Goal: Transaction & Acquisition: Purchase product/service

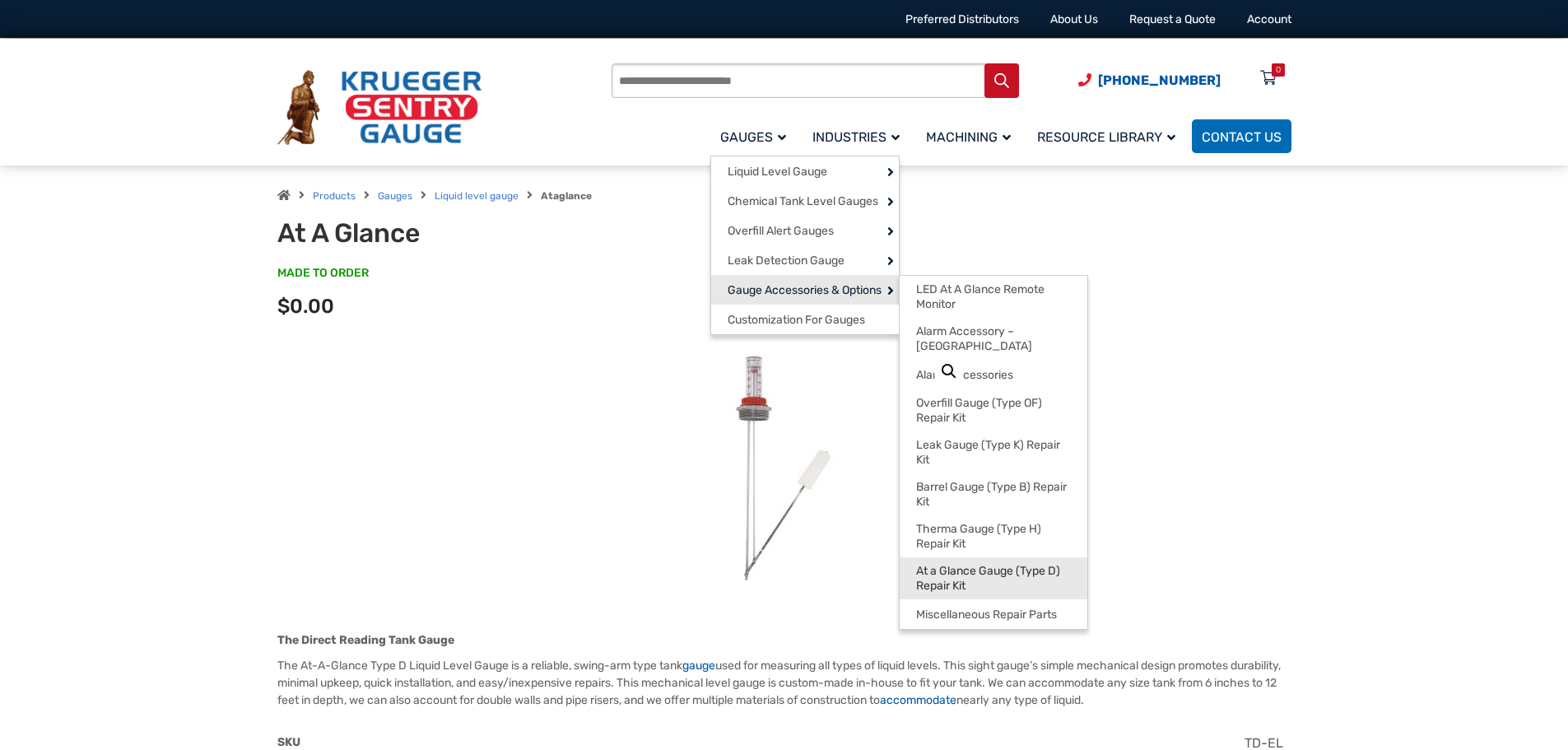
click at [971, 566] on span "At a Glance Gauge (Type D) Repair Kit" at bounding box center [993, 578] width 155 height 29
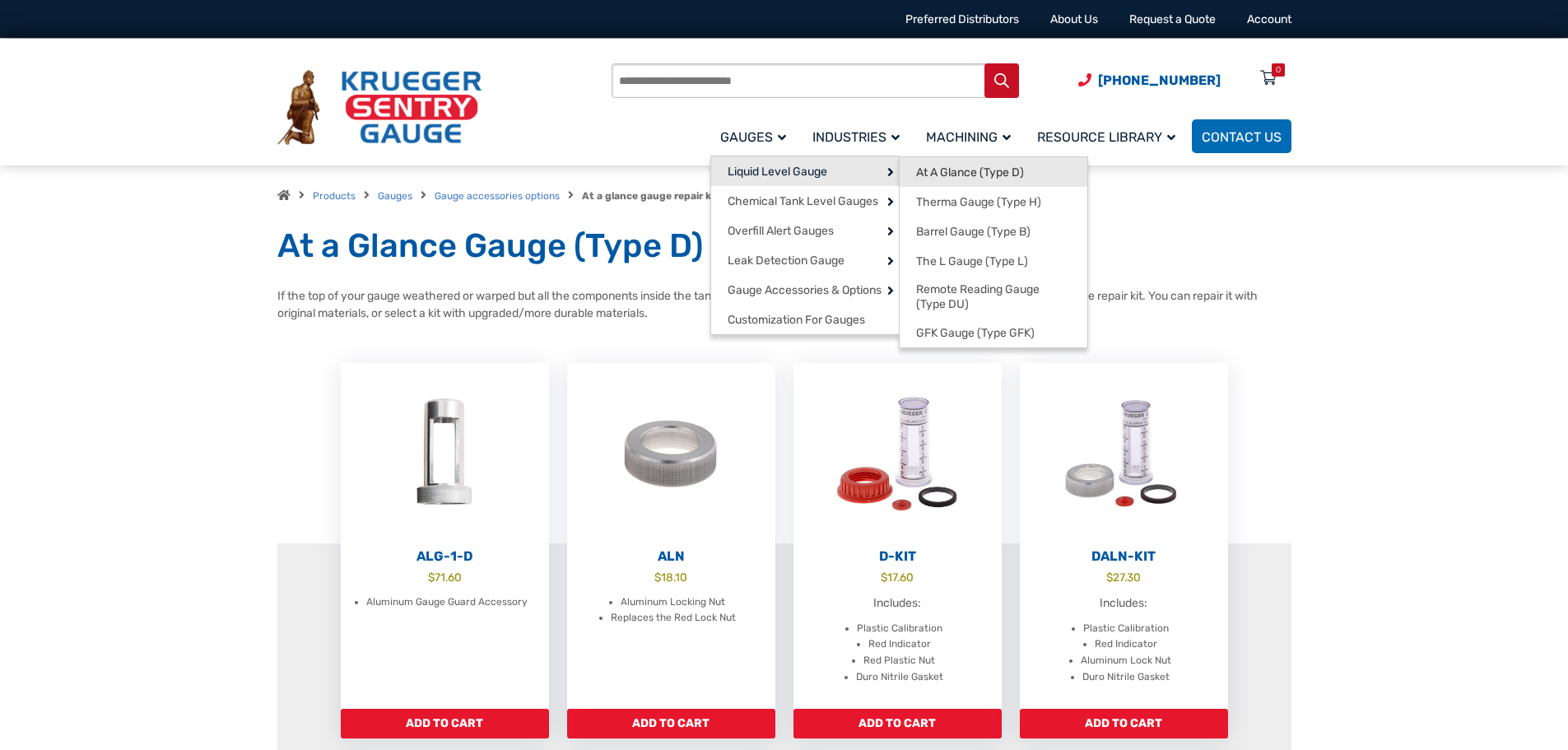
click at [961, 173] on span "At A Glance (Type D)" at bounding box center [970, 173] width 108 height 15
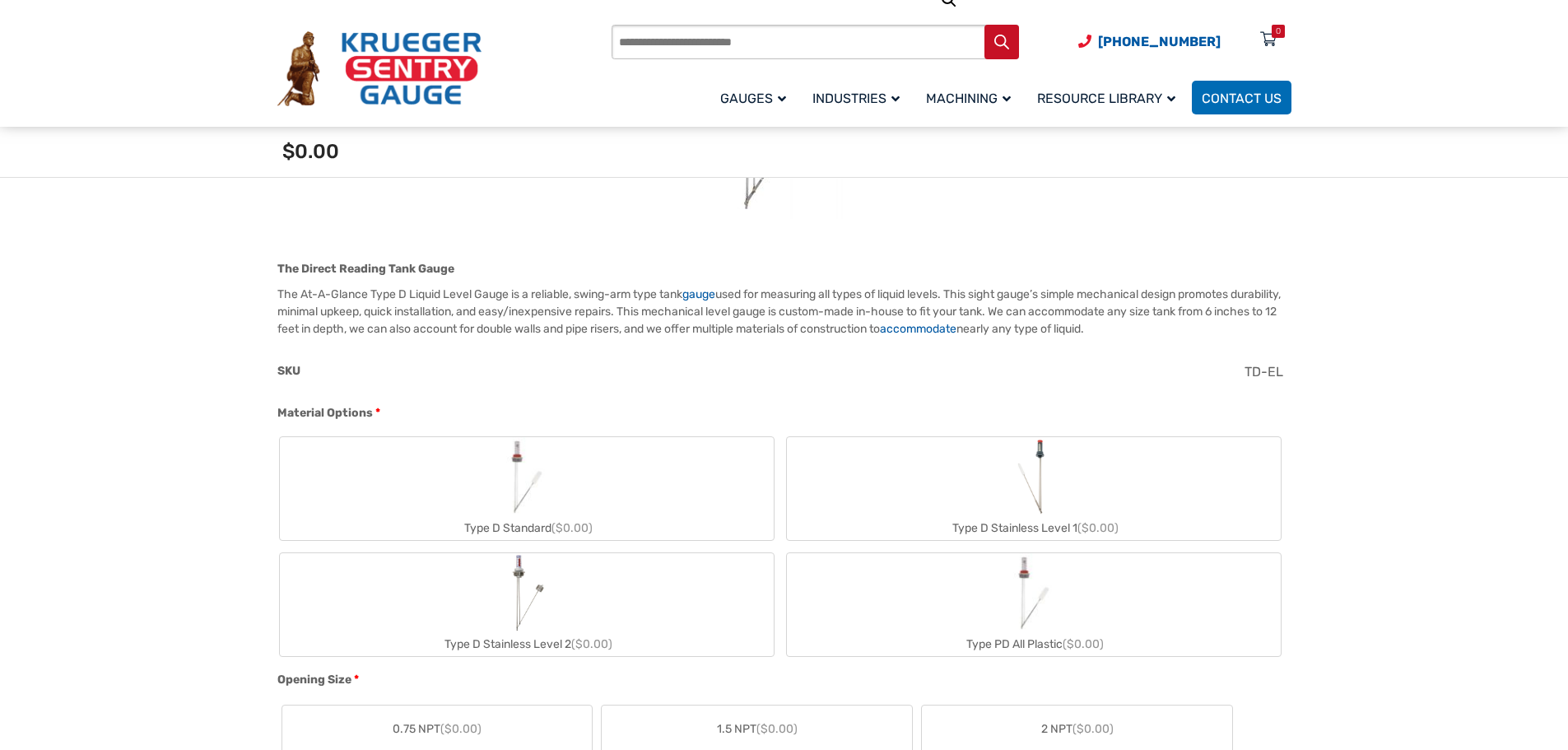
scroll to position [576, 0]
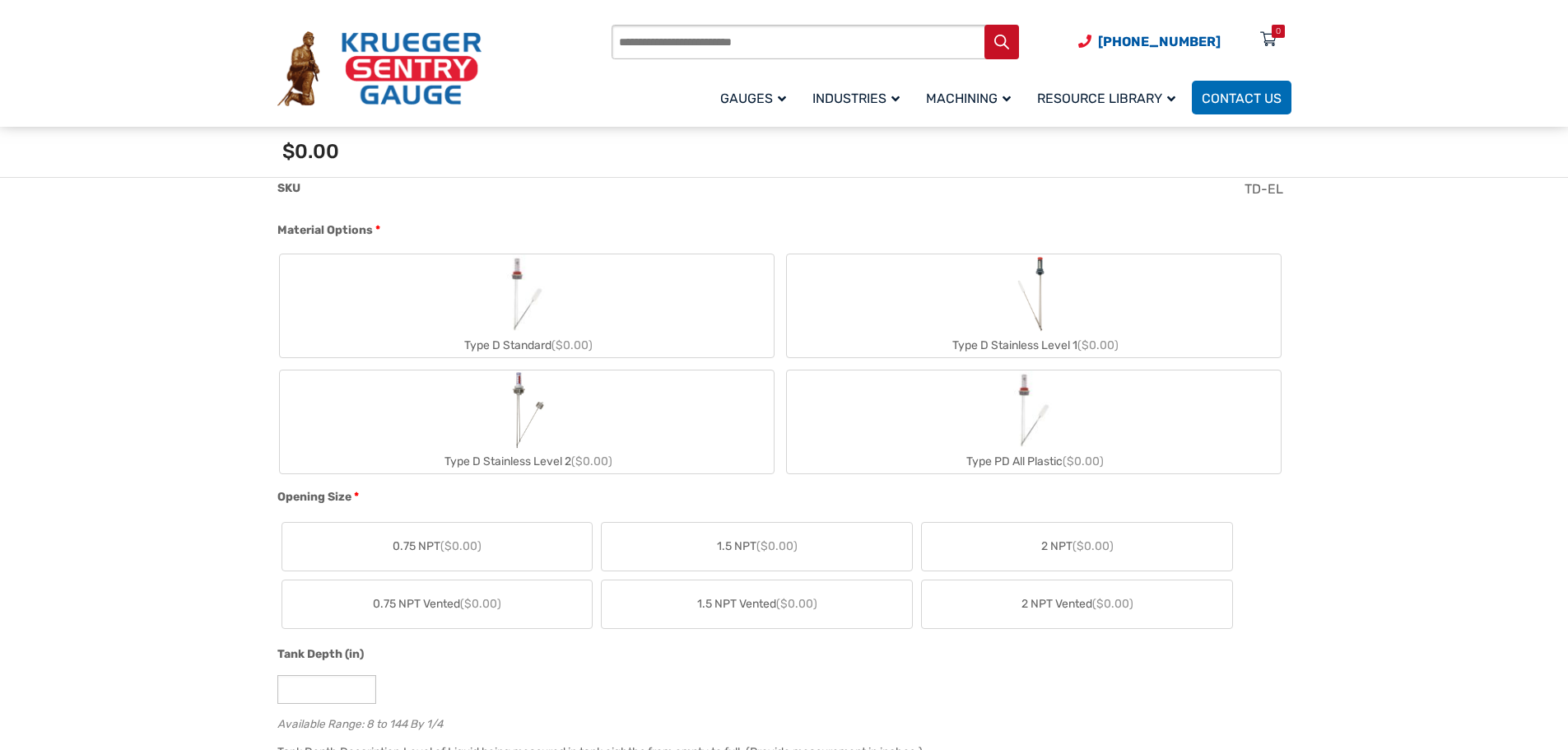
click at [530, 461] on div "Type D Stainless Level 2 ($0.00)" at bounding box center [526, 462] width 493 height 24
type input "**"
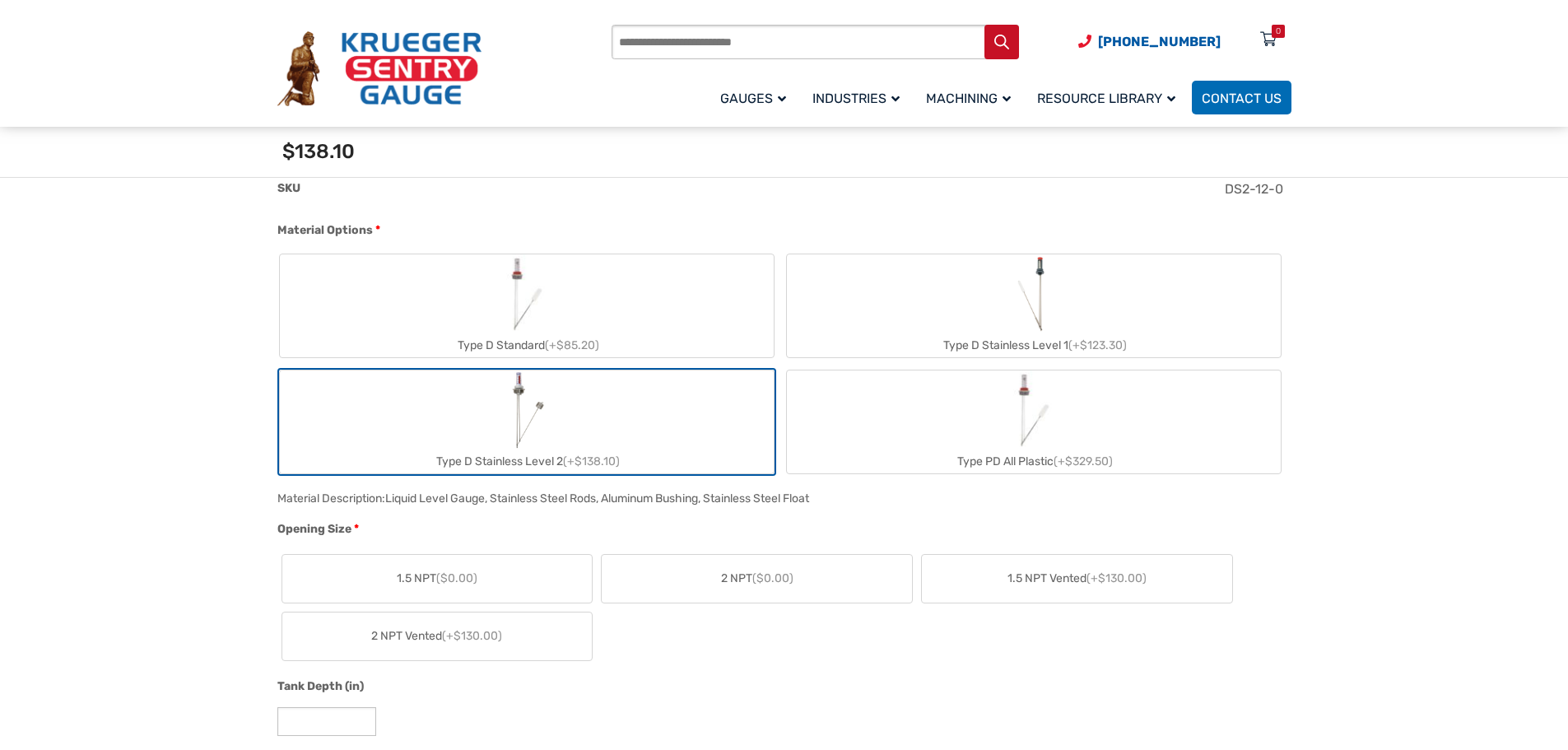
click at [640, 577] on label "2 NPT ($0.00)" at bounding box center [757, 579] width 310 height 48
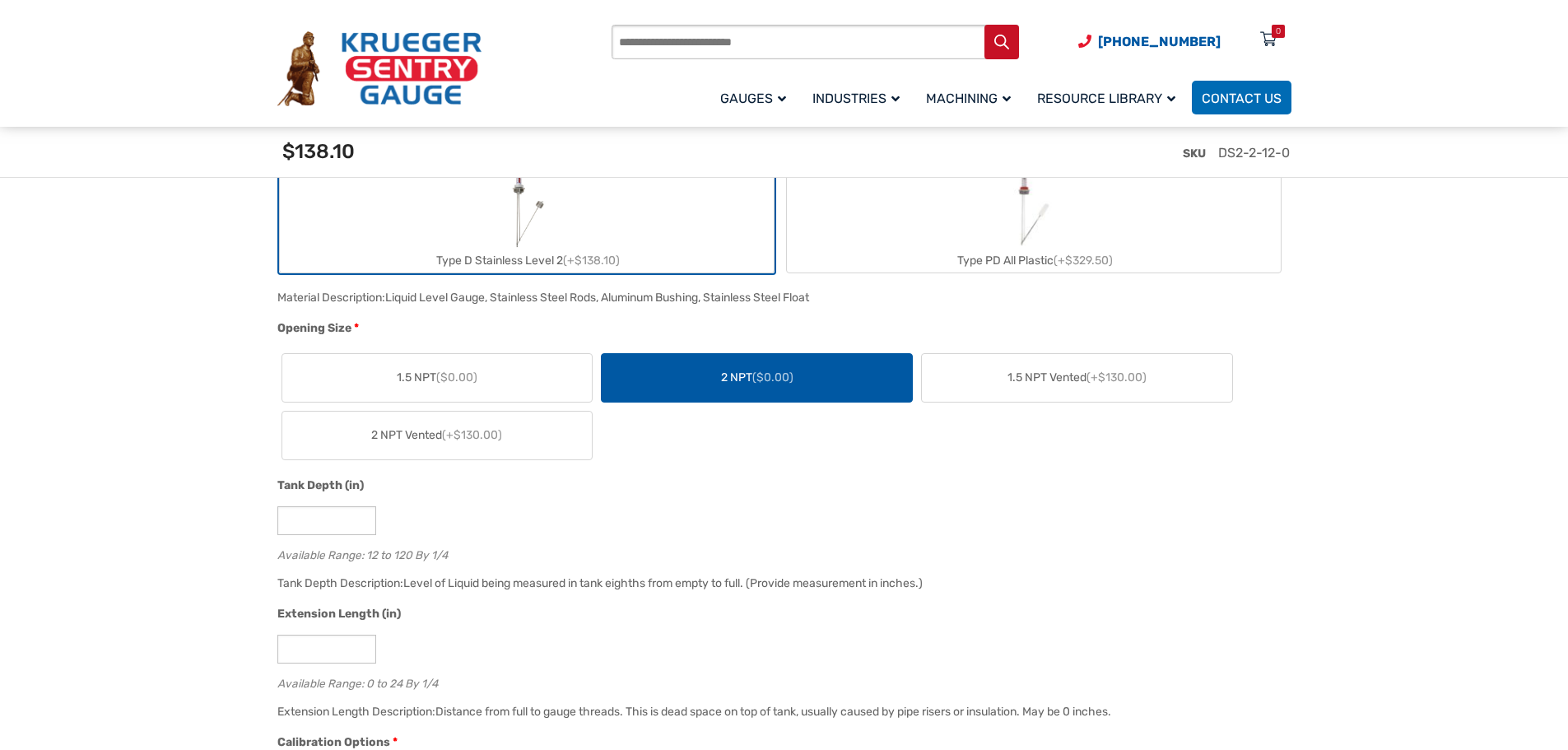
scroll to position [824, 0]
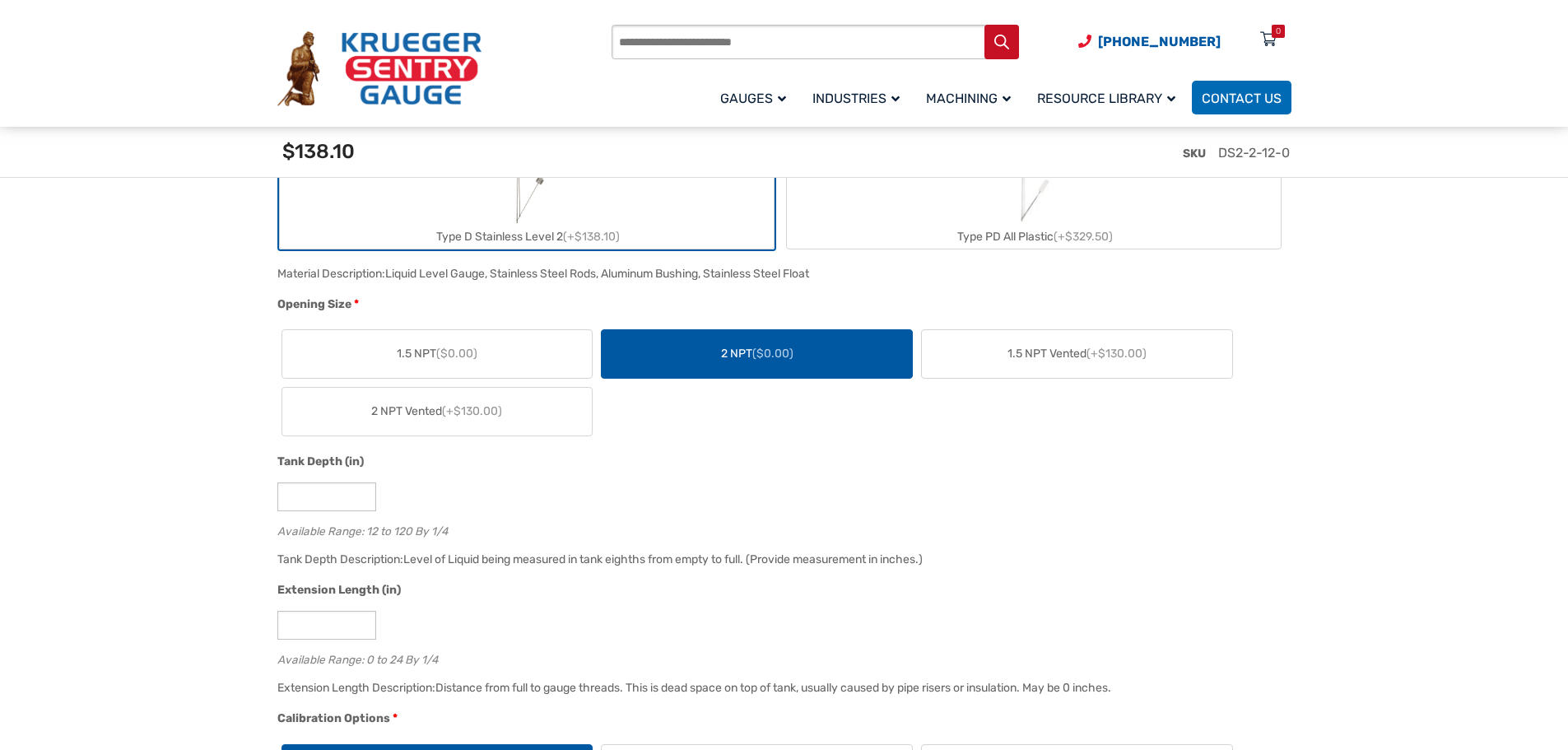
click at [376, 414] on span "2 NPT Vented (+$130.00)" at bounding box center [436, 411] width 131 height 17
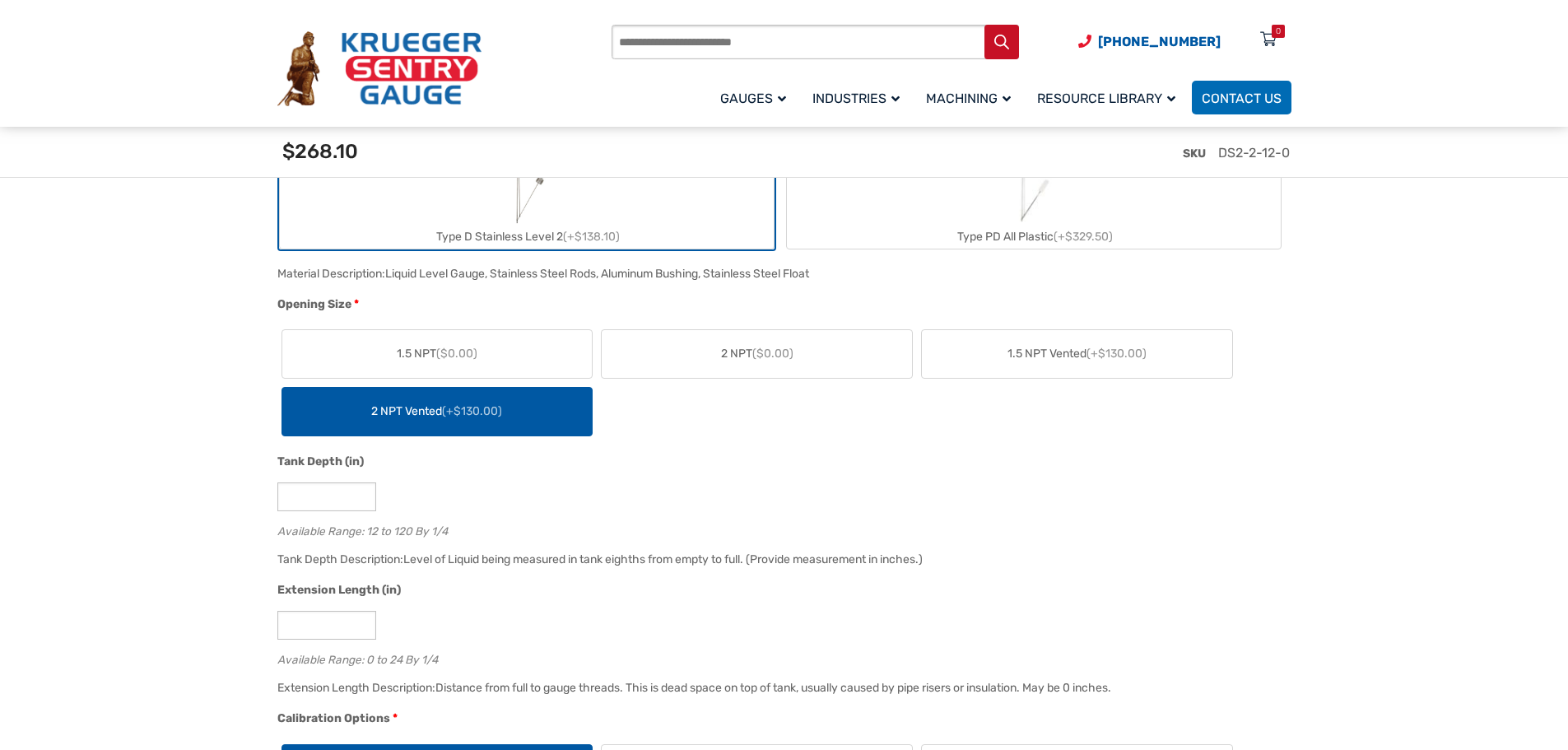
click at [702, 356] on label "2 NPT ($0.00)" at bounding box center [757, 354] width 310 height 48
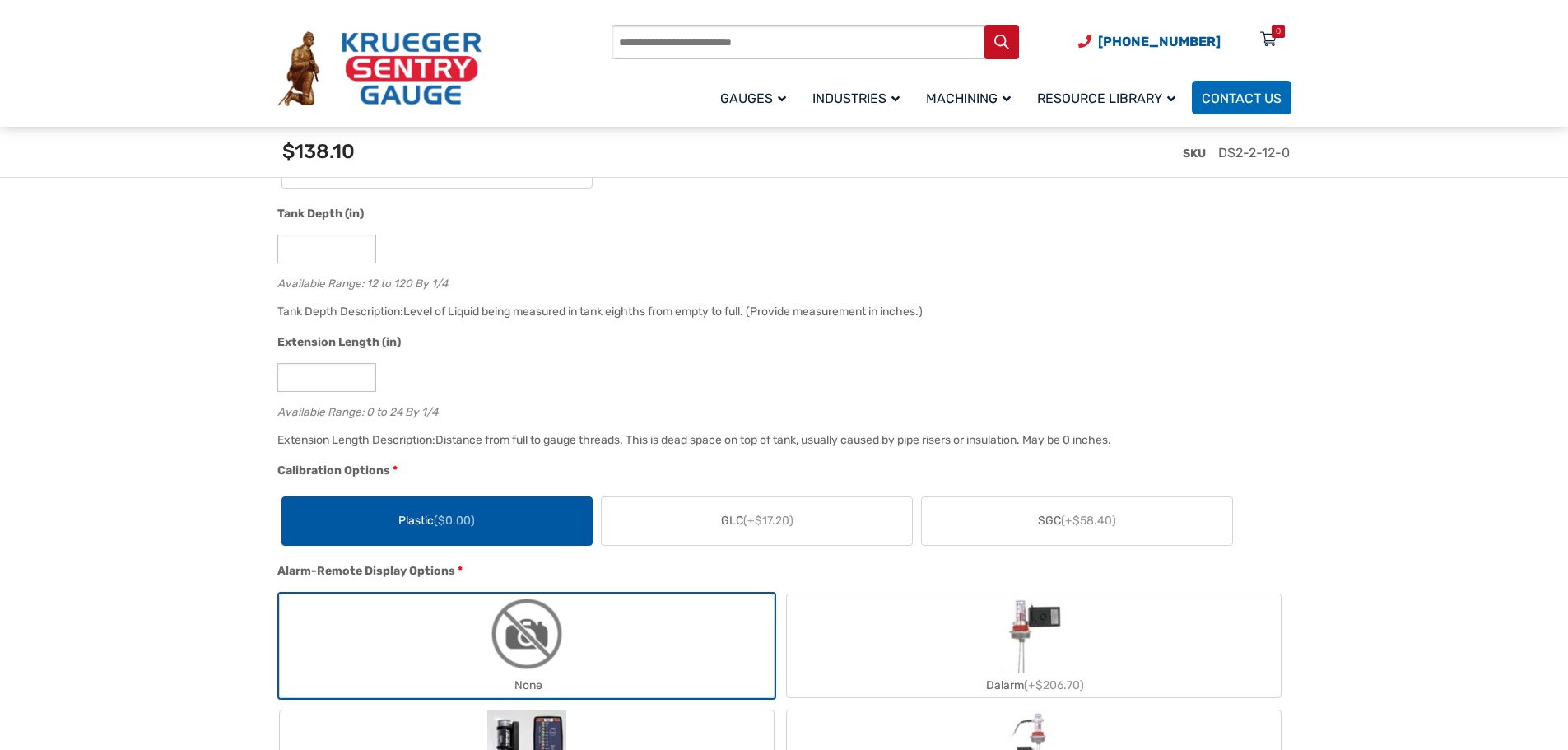
scroll to position [1070, 0]
click at [838, 523] on label "GLC (+$17.20)" at bounding box center [757, 523] width 310 height 48
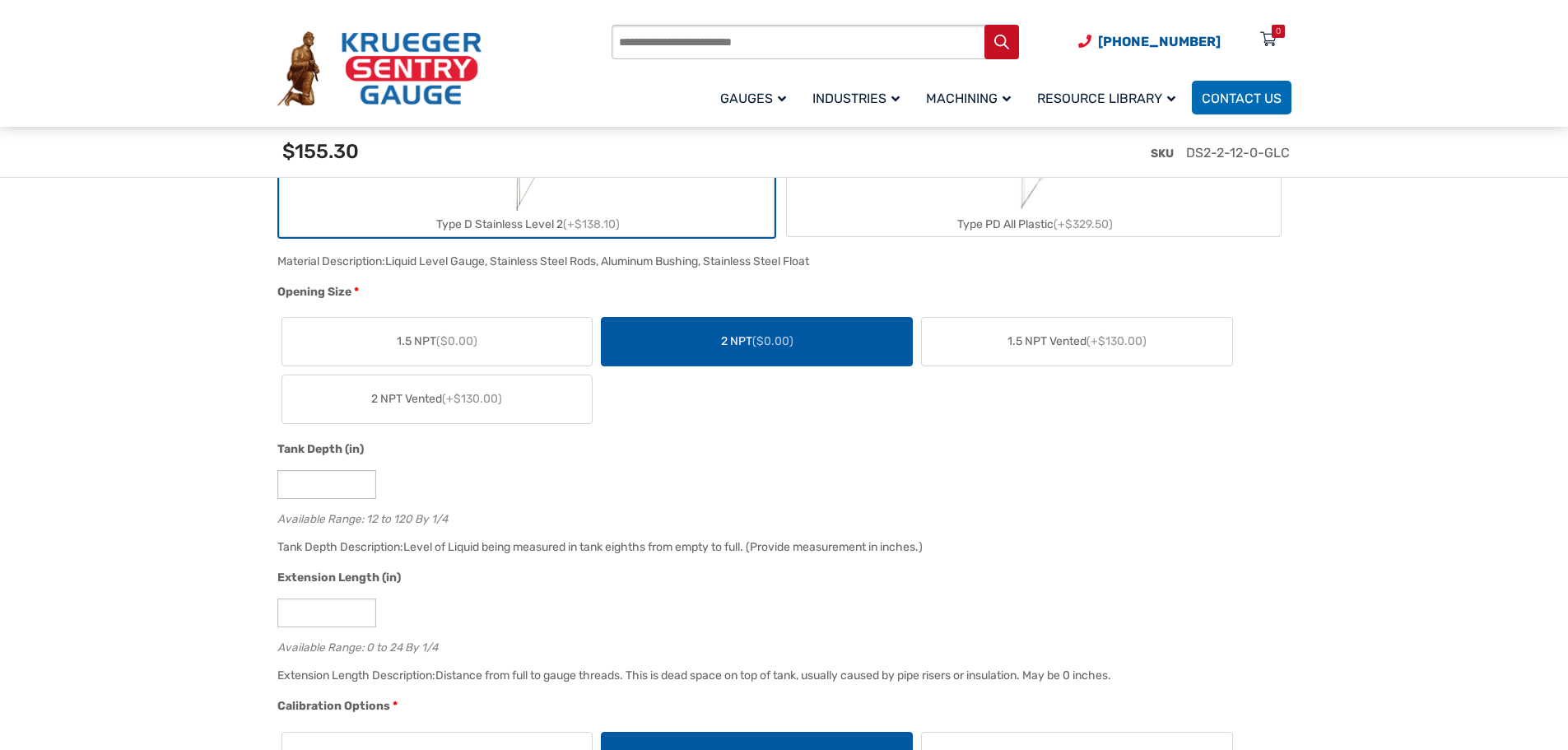
scroll to position [741, 0]
